Goal: Information Seeking & Learning: Learn about a topic

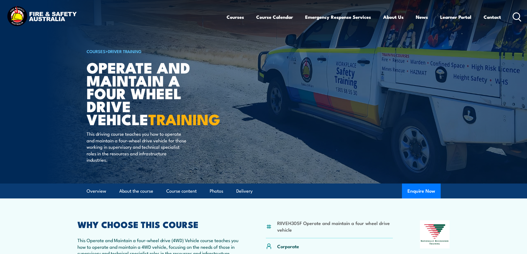
click at [224, 19] on div "Courses Course Calendar Emergency Response Services Services Overview Emergency…" at bounding box center [264, 17] width 516 height 24
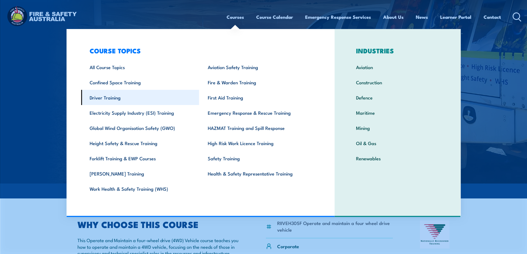
click at [120, 100] on link "Driver Training" at bounding box center [140, 97] width 118 height 15
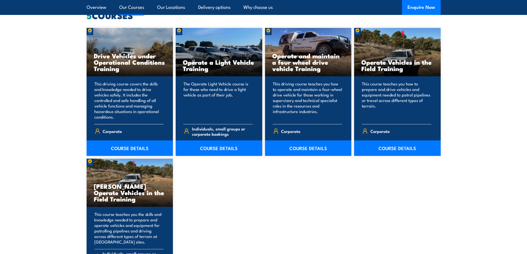
scroll to position [470, 0]
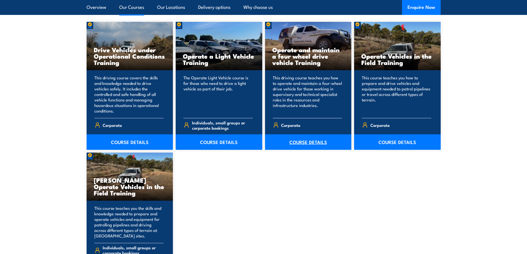
click at [320, 143] on link "COURSE DETAILS" at bounding box center [308, 141] width 87 height 15
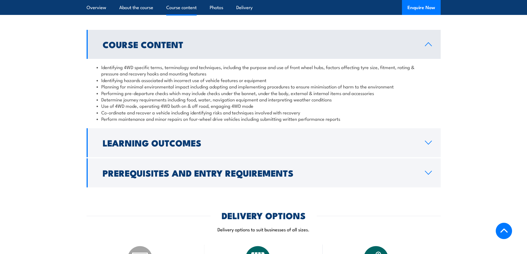
scroll to position [470, 0]
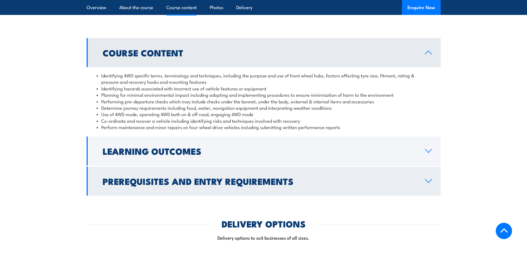
click at [199, 174] on link "Prerequisites and Entry Requirements" at bounding box center [264, 181] width 354 height 29
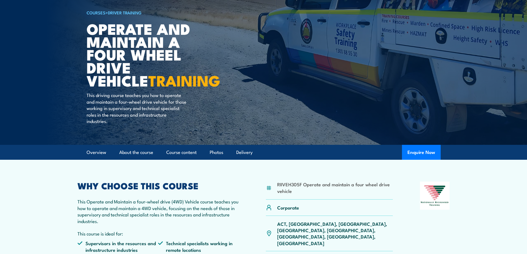
scroll to position [0, 0]
